Goal: Check status: Check status

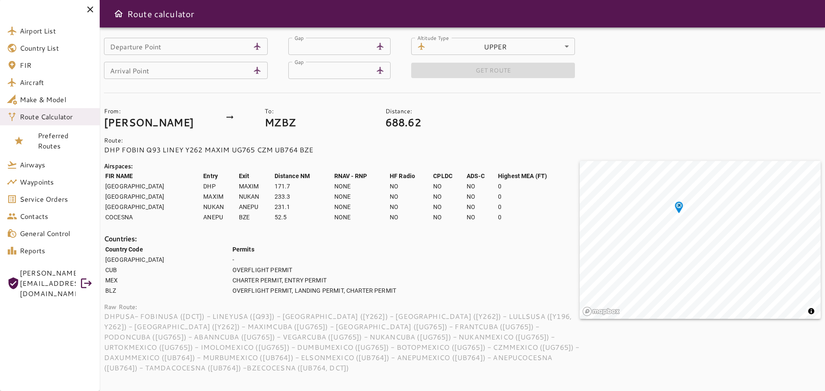
click at [87, 8] on icon at bounding box center [90, 9] width 10 height 10
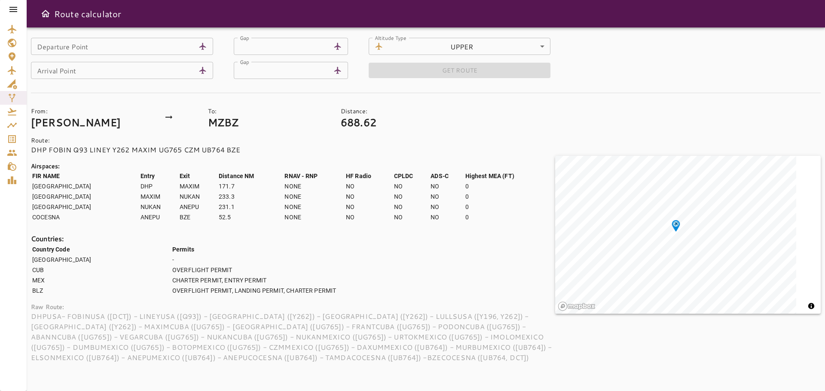
click at [12, 9] on icon at bounding box center [13, 9] width 8 height 5
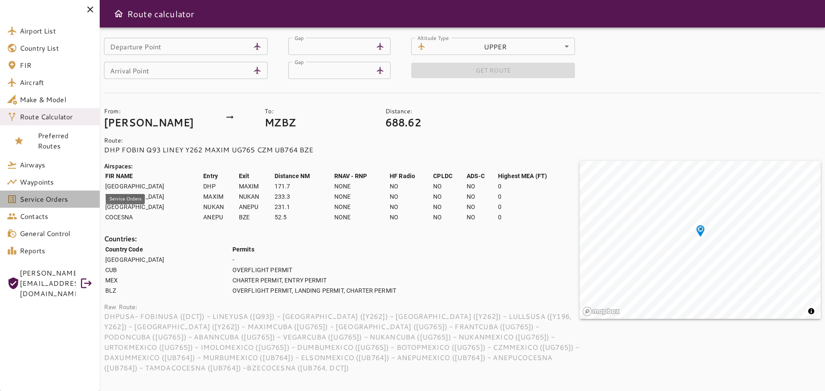
click at [48, 200] on span "Service Orders" at bounding box center [56, 199] width 73 height 10
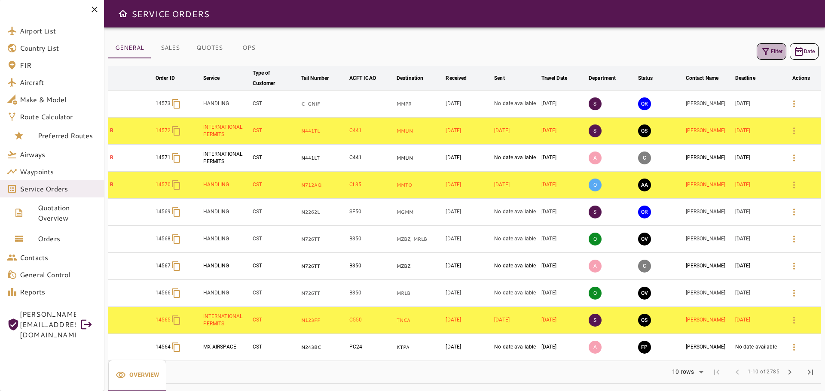
click at [770, 52] on icon "button" at bounding box center [766, 51] width 10 height 10
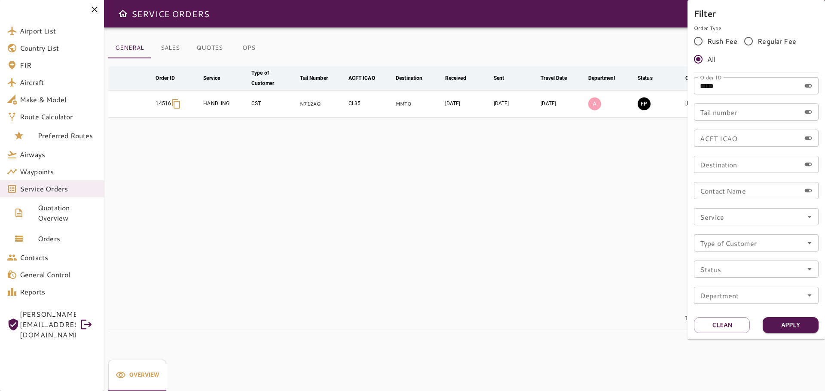
click at [740, 89] on input "*****" at bounding box center [747, 85] width 107 height 17
type input "*****"
click at [800, 332] on button "Apply" at bounding box center [791, 326] width 56 height 16
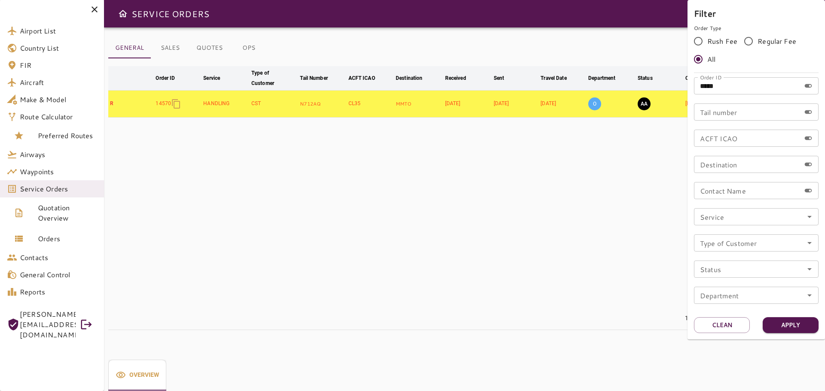
click at [466, 215] on div at bounding box center [412, 195] width 825 height 391
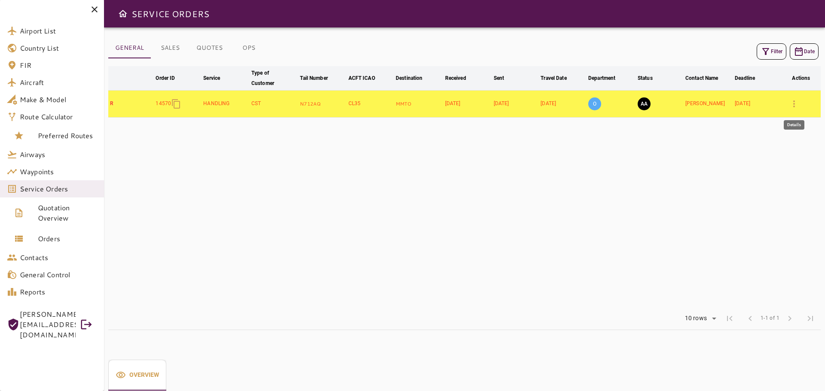
click at [791, 107] on icon "button" at bounding box center [794, 104] width 10 height 10
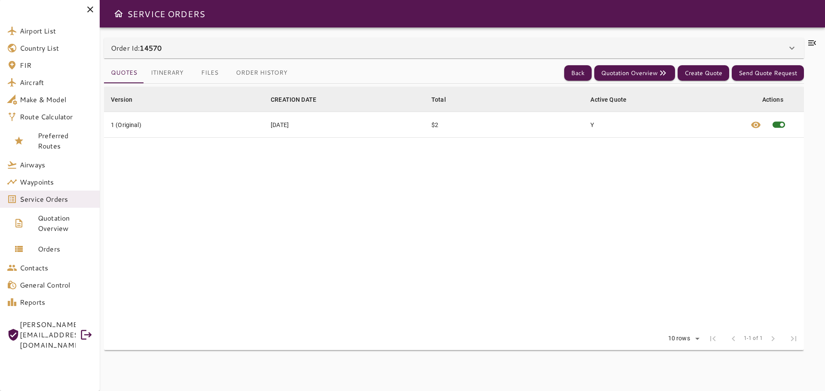
click at [208, 73] on button "Files" at bounding box center [209, 73] width 39 height 21
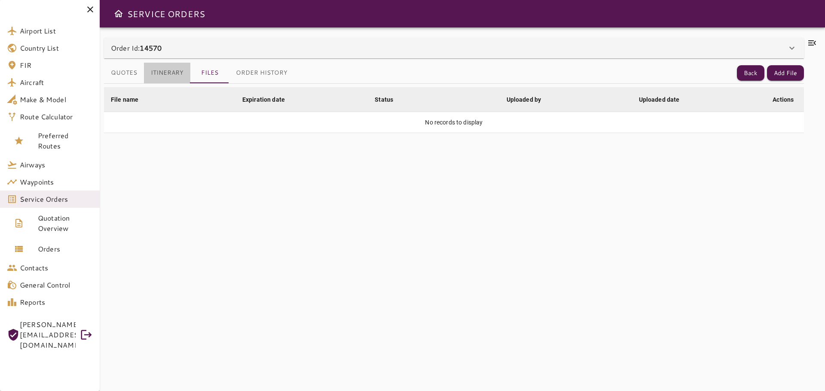
click at [168, 79] on button "Itinerary" at bounding box center [167, 73] width 46 height 21
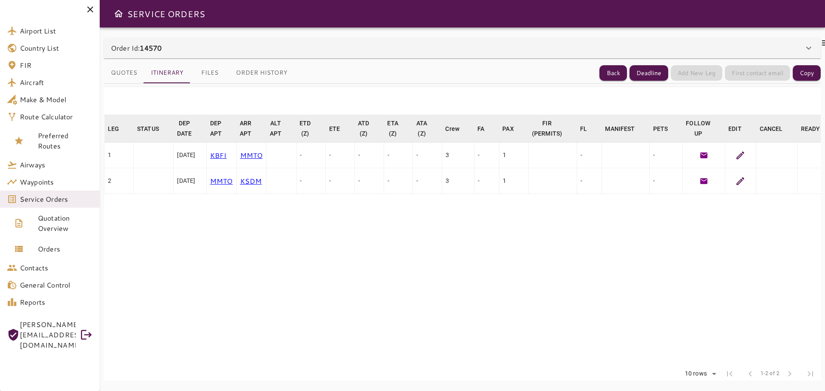
click at [124, 75] on button "Quotes" at bounding box center [124, 73] width 40 height 21
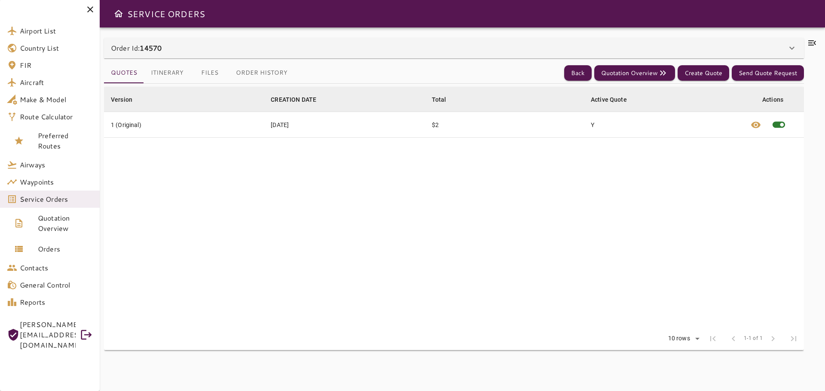
click at [207, 70] on button "Files" at bounding box center [209, 73] width 39 height 21
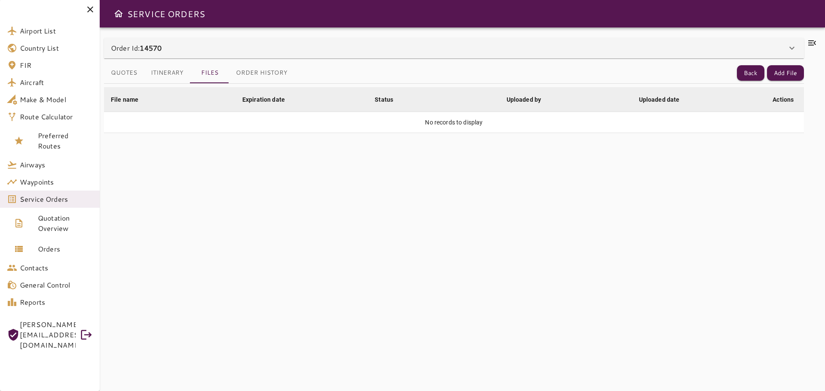
click at [814, 40] on icon at bounding box center [812, 42] width 8 height 5
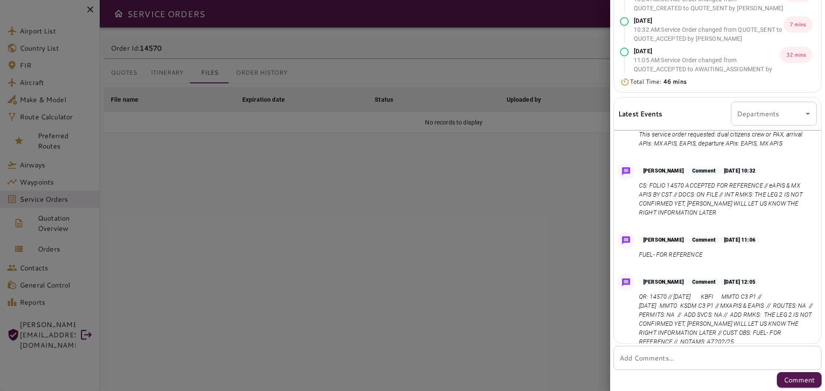
scroll to position [35, 0]
